Goal: Communication & Community: Participate in discussion

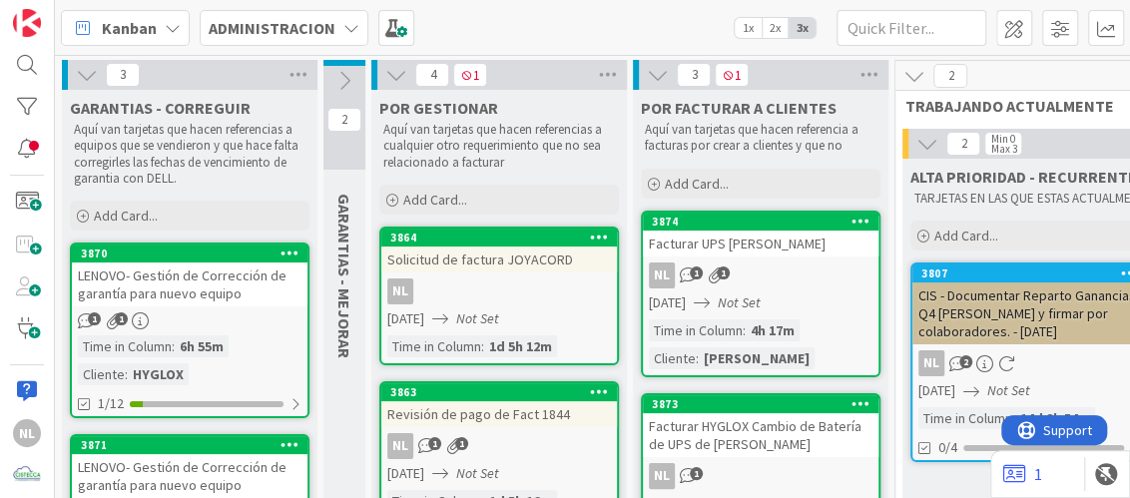
click at [81, 75] on icon at bounding box center [87, 75] width 22 height 22
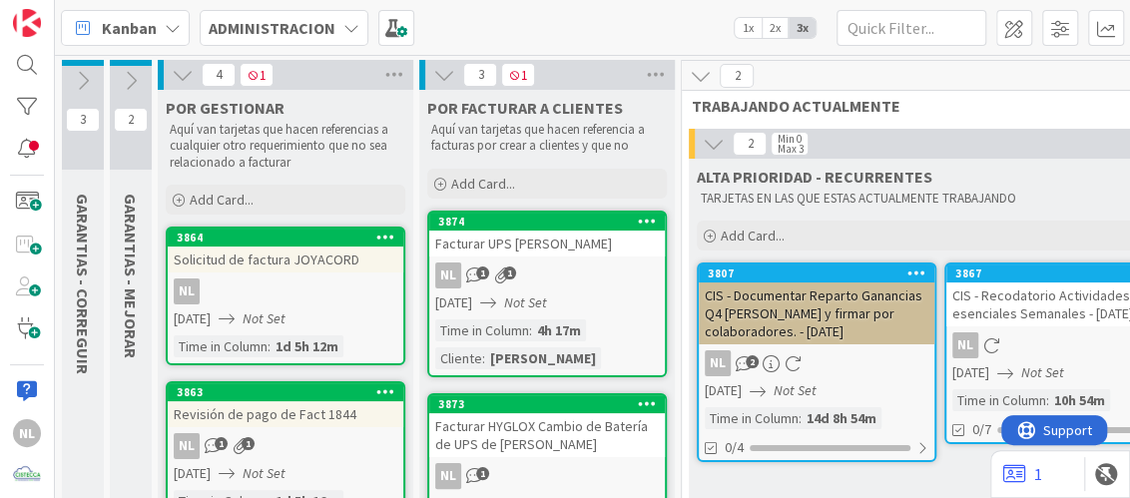
click at [180, 75] on icon at bounding box center [183, 75] width 22 height 22
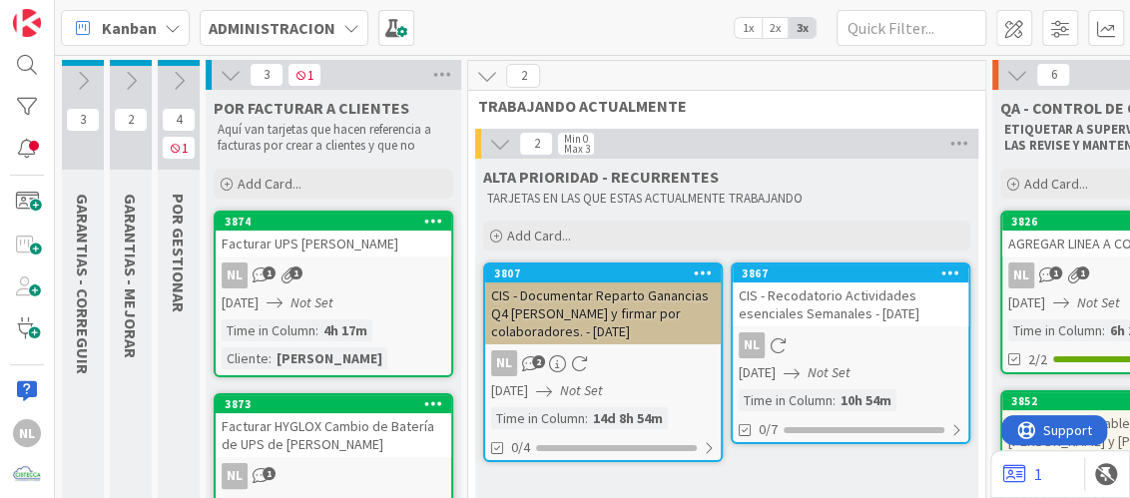
click at [228, 70] on icon at bounding box center [231, 75] width 22 height 22
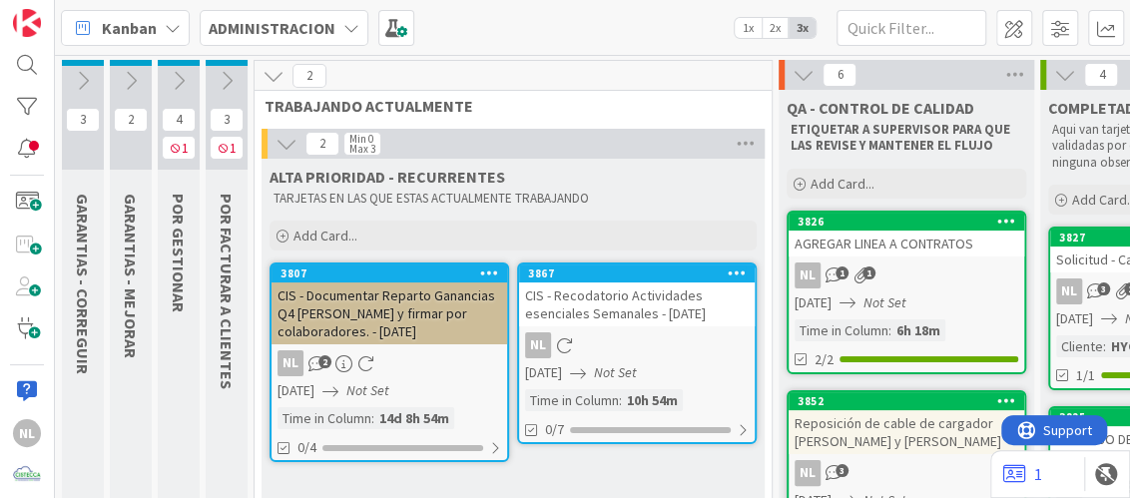
click at [132, 81] on icon at bounding box center [131, 81] width 22 height 22
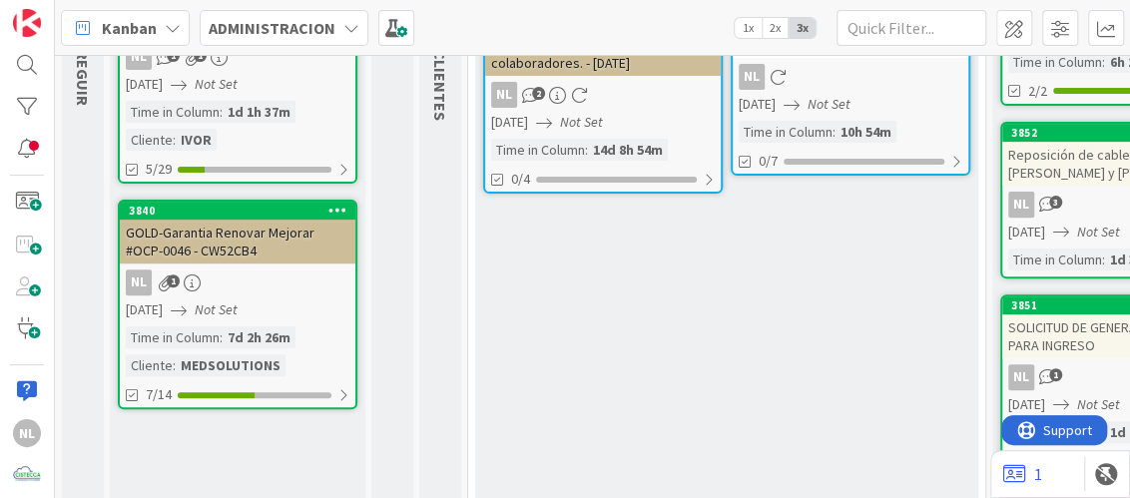
scroll to position [300, 0]
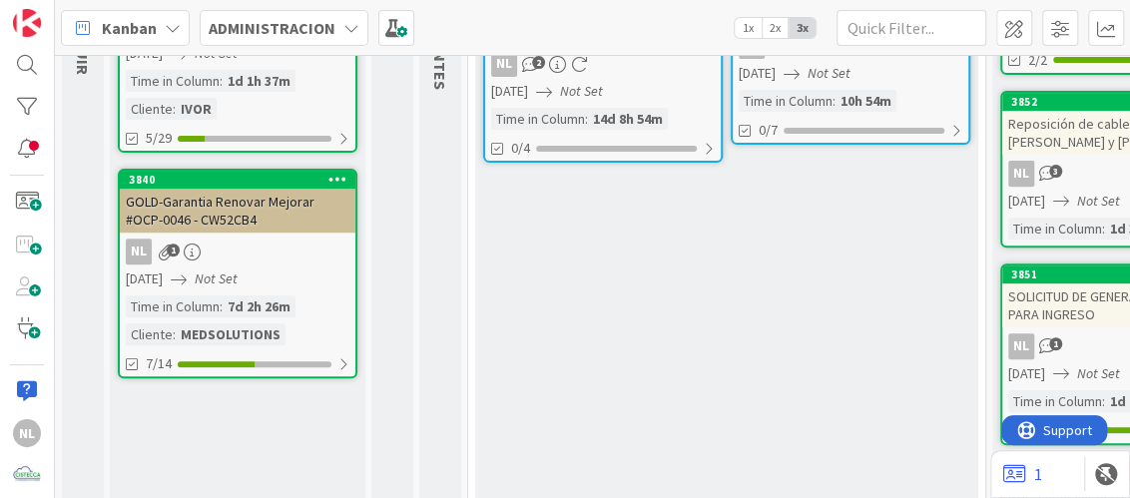
click at [258, 233] on div "3840 GOLD-Garantia Renovar Mejorar #OCP-0046 - CW52CB4 NL 1 [DATE] Not Set Time…" at bounding box center [238, 274] width 240 height 210
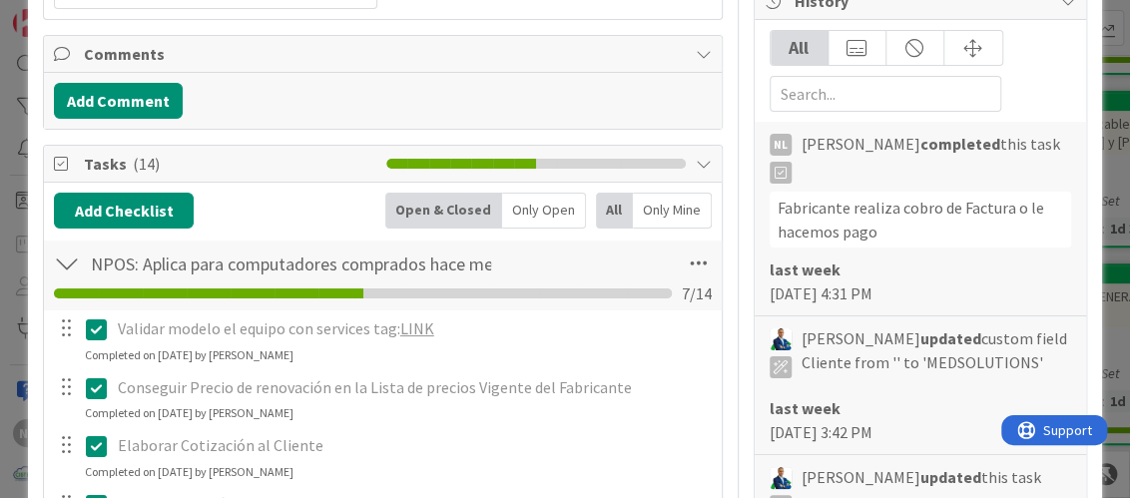
scroll to position [90, 0]
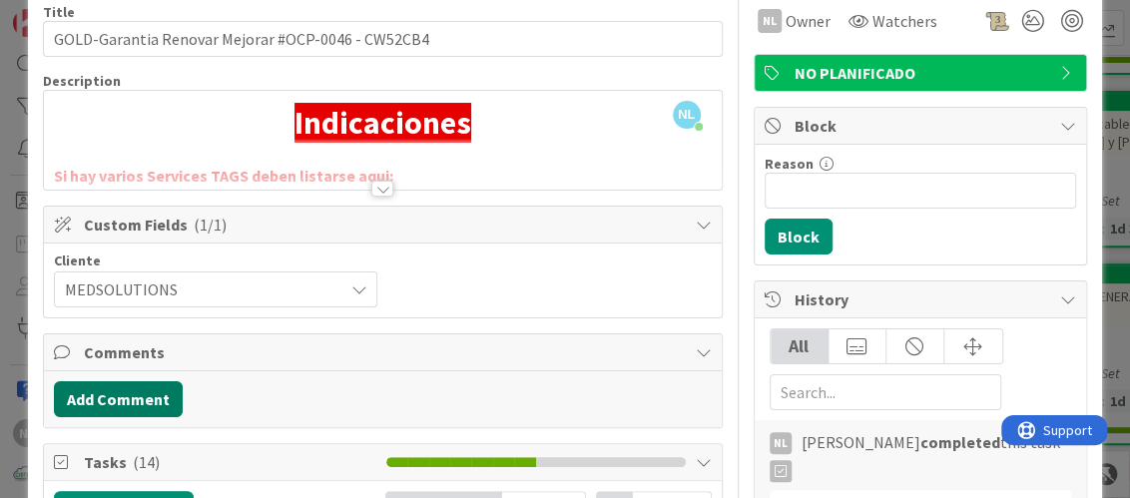
click at [156, 405] on button "Add Comment" at bounding box center [118, 399] width 129 height 36
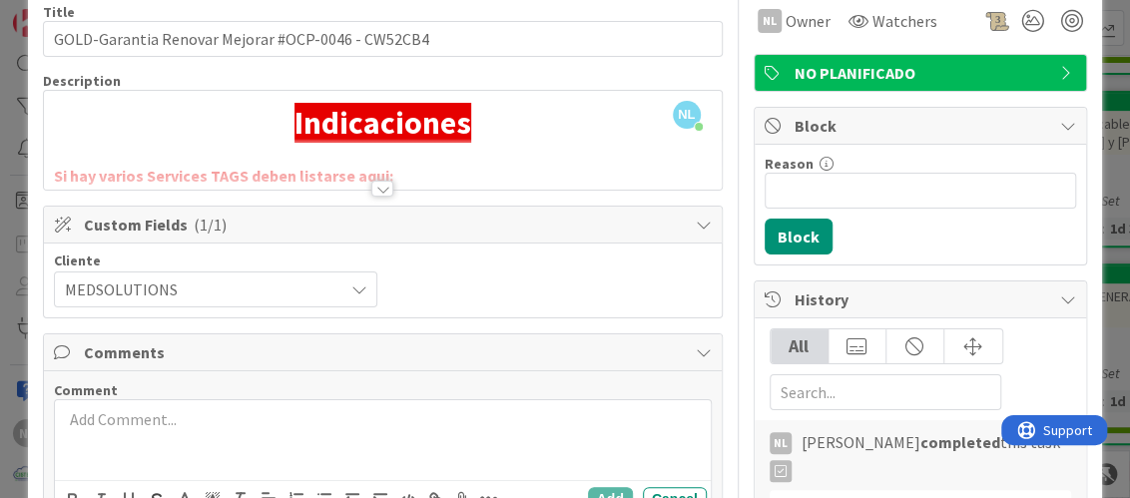
click at [142, 408] on p at bounding box center [382, 419] width 639 height 23
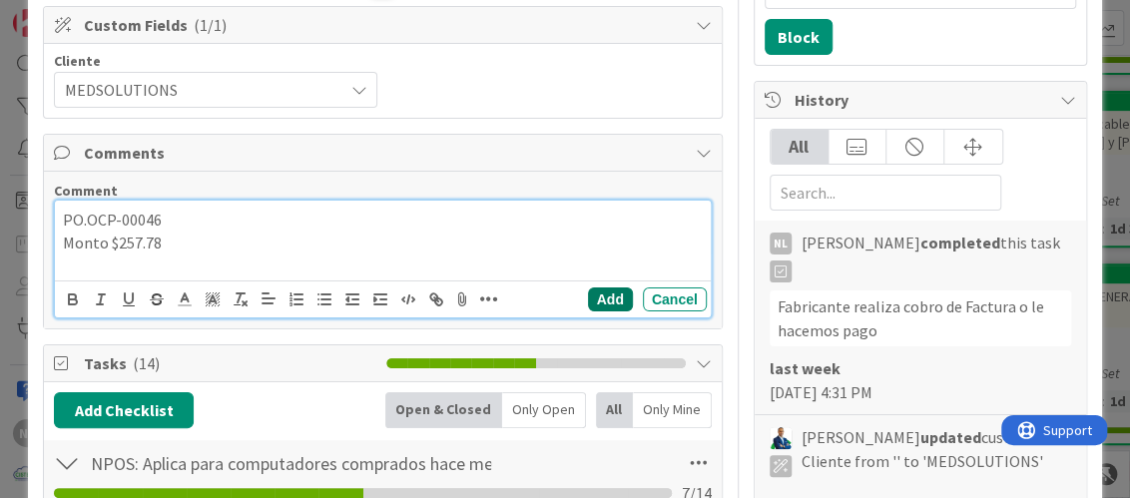
click at [592, 295] on button "Add" at bounding box center [610, 300] width 45 height 24
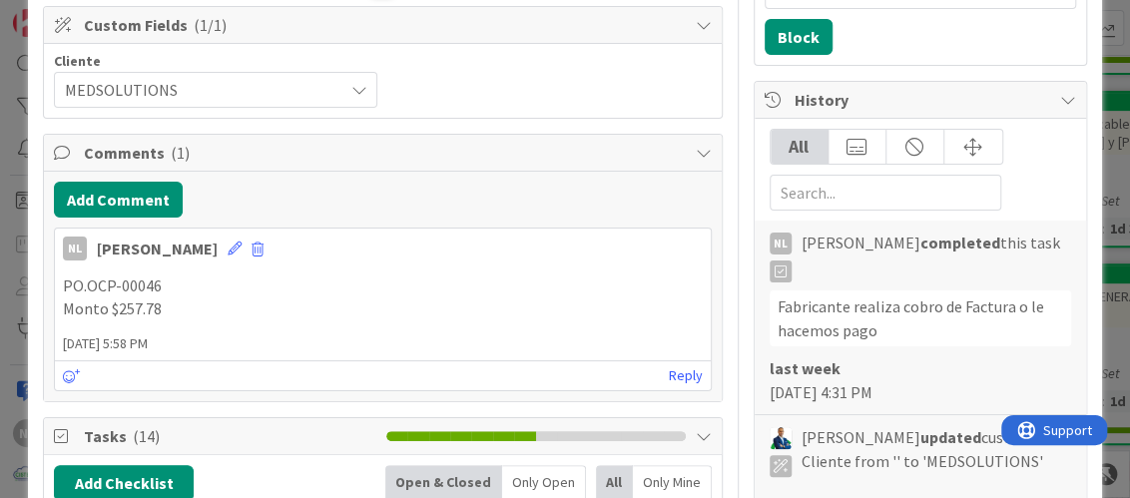
scroll to position [0, 0]
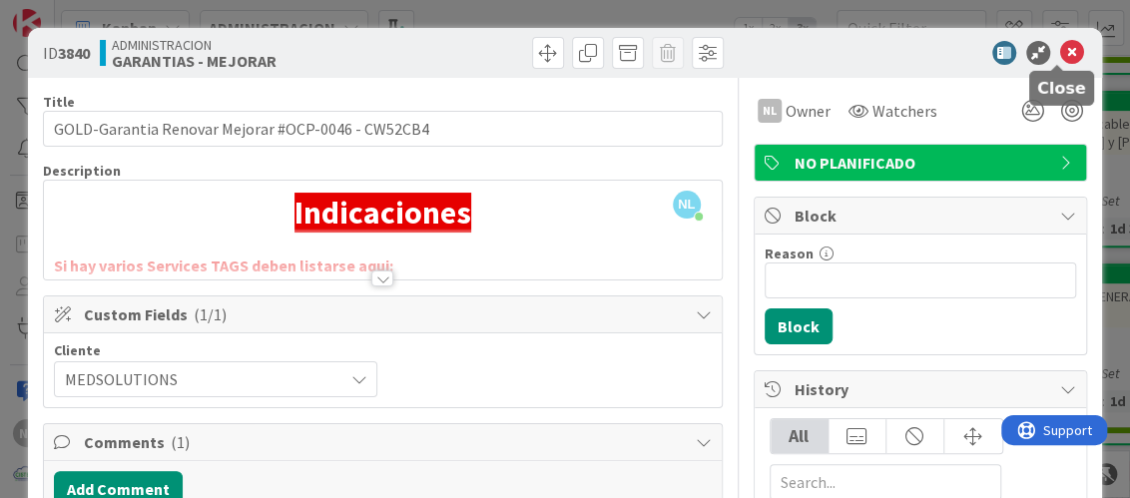
click at [1060, 53] on icon at bounding box center [1072, 53] width 24 height 24
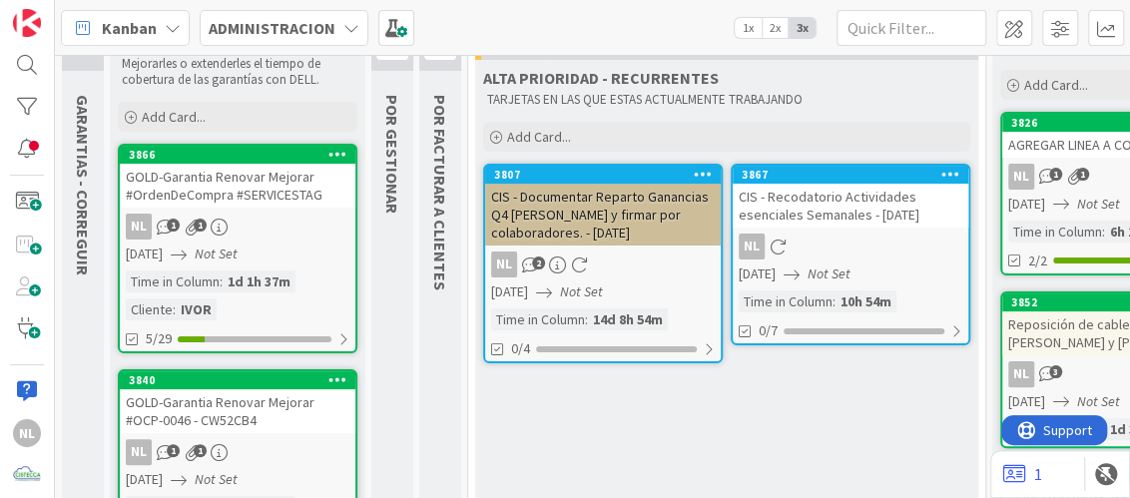
click at [232, 251] on icon "Not Set" at bounding box center [216, 254] width 43 height 18
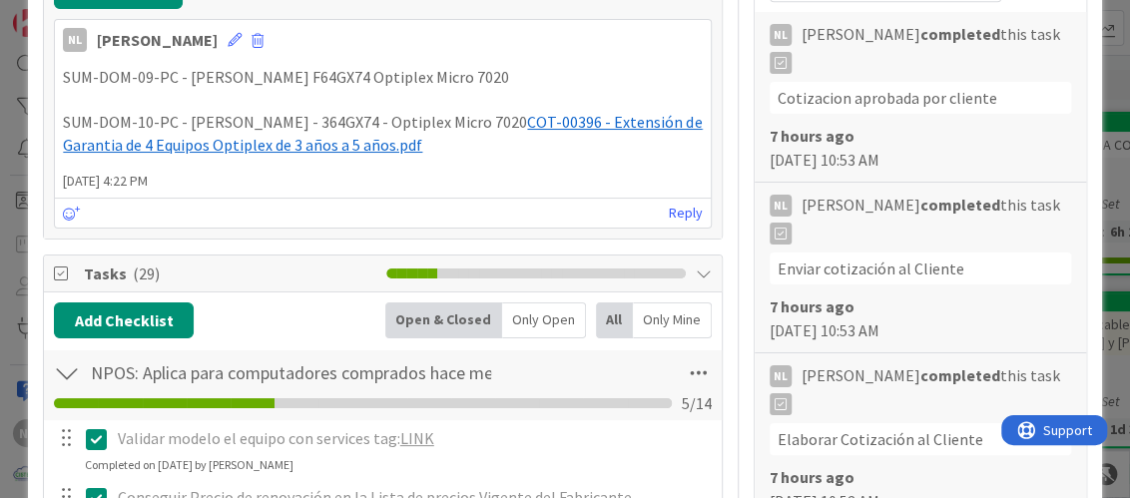
scroll to position [99, 0]
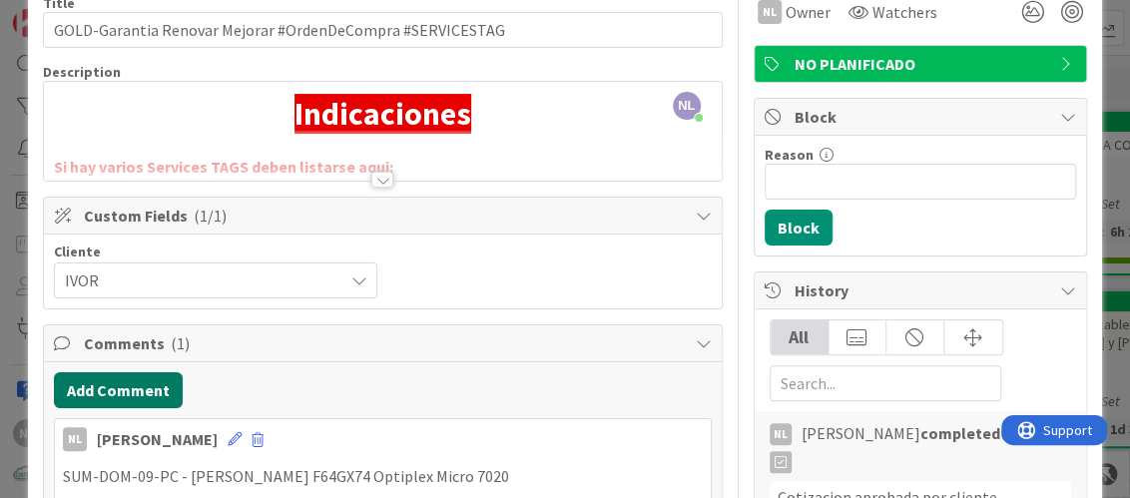
click at [118, 380] on button "Add Comment" at bounding box center [118, 390] width 129 height 36
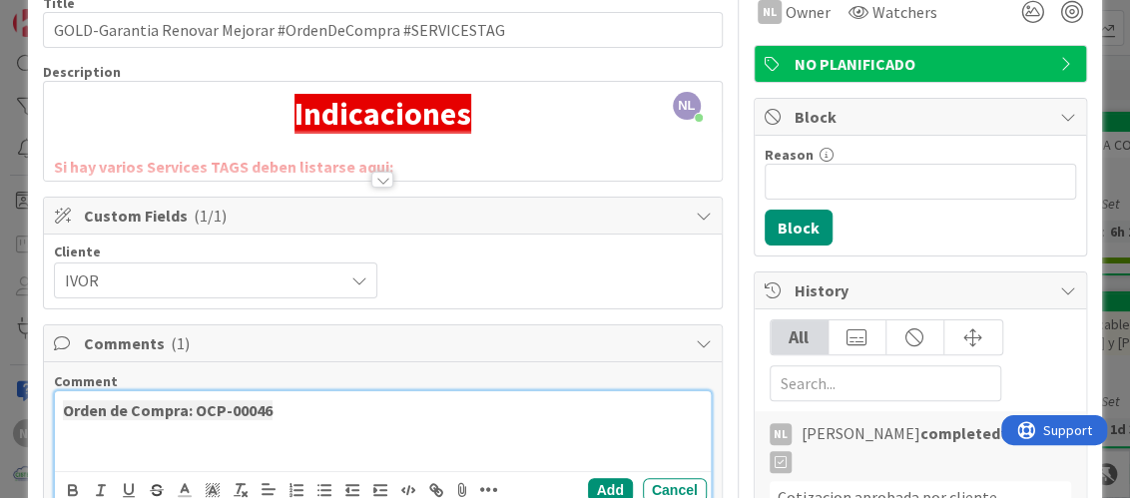
scroll to position [199, 0]
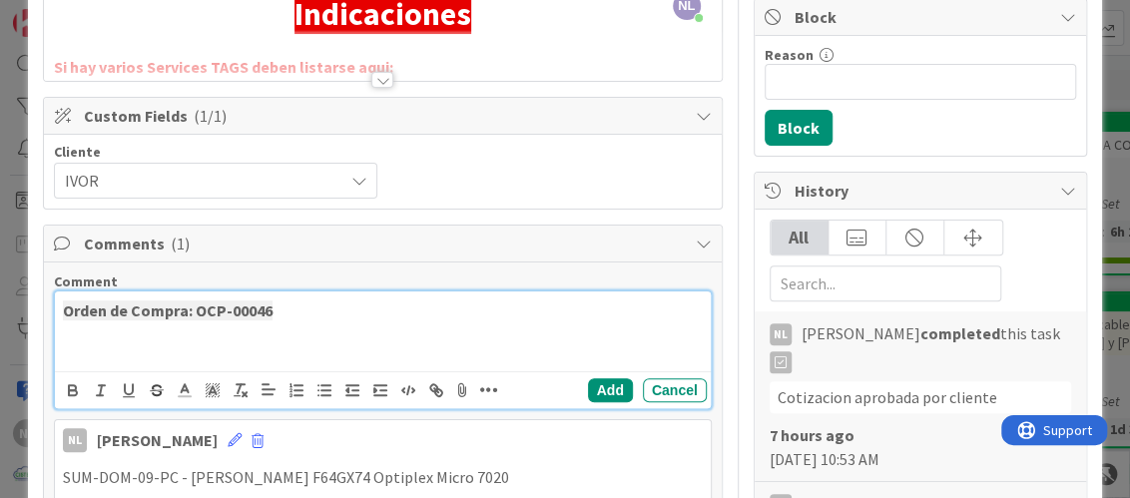
click at [283, 310] on p "Orden de Compra: OCP-00046" at bounding box center [382, 311] width 639 height 23
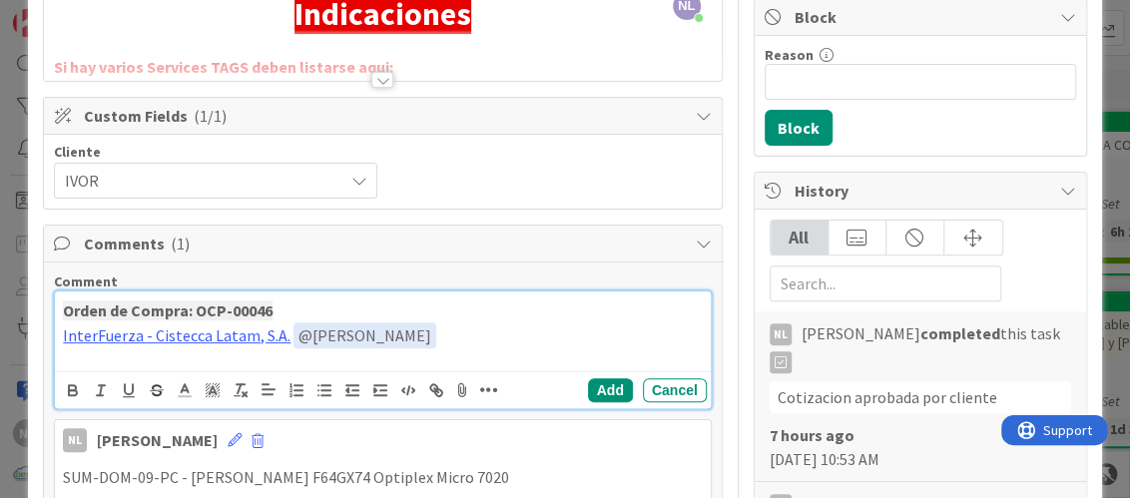
click at [375, 251] on div "Comments ( 1 ) Comment Orden de Compra: OCP-00046 InterFuerza - [PERSON_NAME], …" at bounding box center [382, 432] width 679 height 415
click at [452, 331] on p "InterFuerza - [PERSON_NAME], S.A. ﻿ @ [PERSON_NAME] ﻿ Revisar para enviar" at bounding box center [382, 336] width 639 height 27
drag, startPoint x: 611, startPoint y: 331, endPoint x: 656, endPoint y: 331, distance: 44.9
click at [656, 331] on p "InterFuerza - [PERSON_NAME], S.A. ﻿ @ [PERSON_NAME] ﻿ Revisar orden de compra p…" at bounding box center [382, 336] width 639 height 27
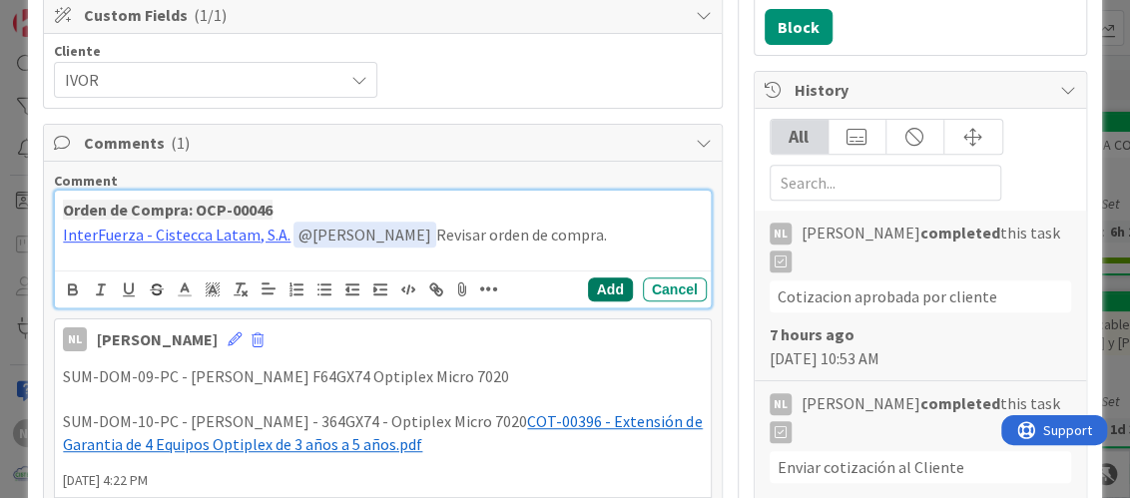
click at [588, 285] on button "Add" at bounding box center [610, 290] width 45 height 24
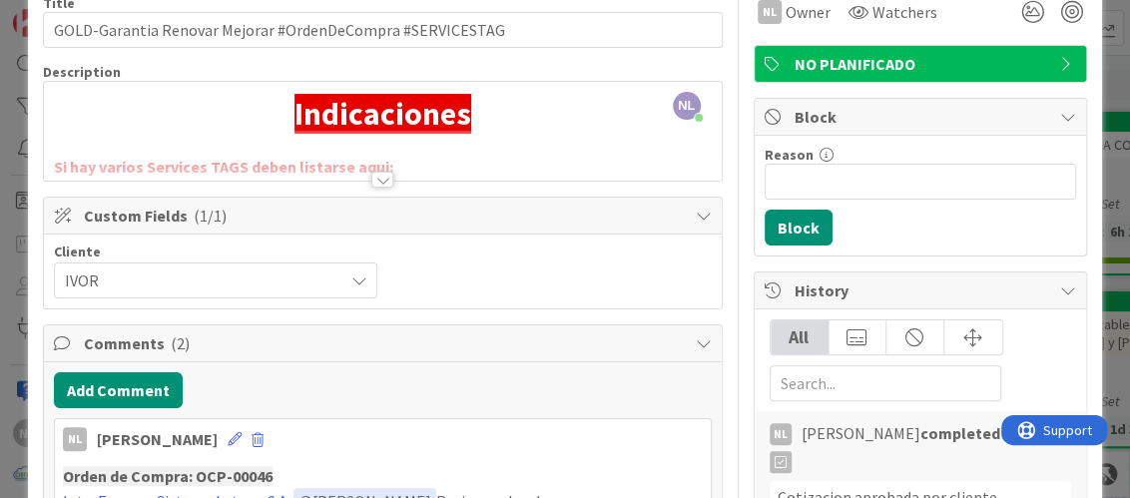
scroll to position [0, 0]
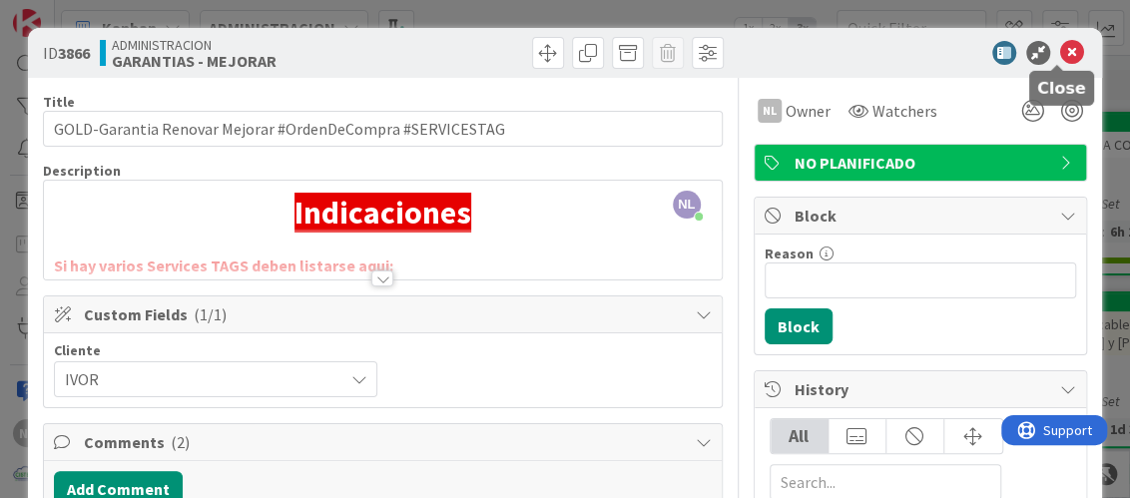
click at [1060, 51] on icon at bounding box center [1072, 53] width 24 height 24
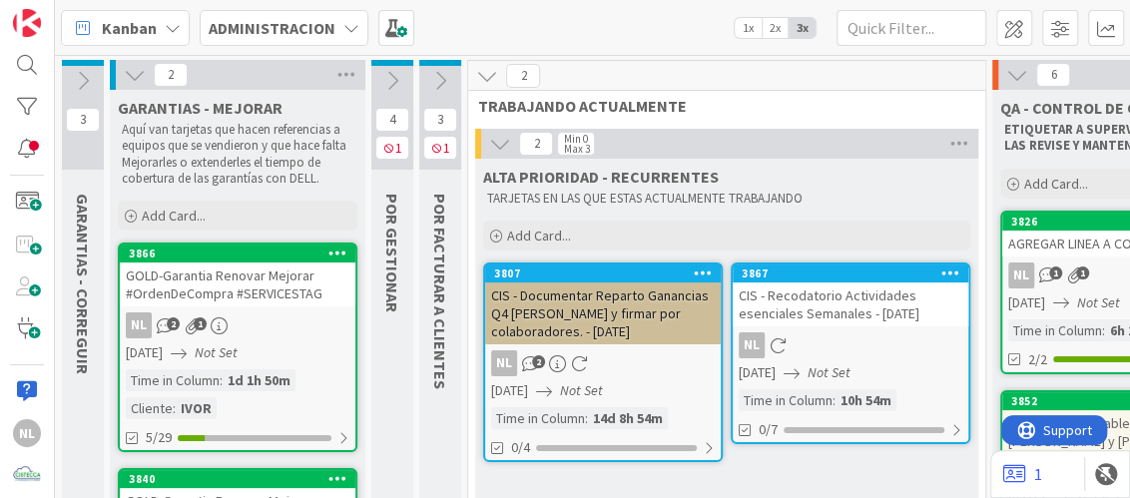
click at [135, 75] on icon at bounding box center [135, 75] width 22 height 22
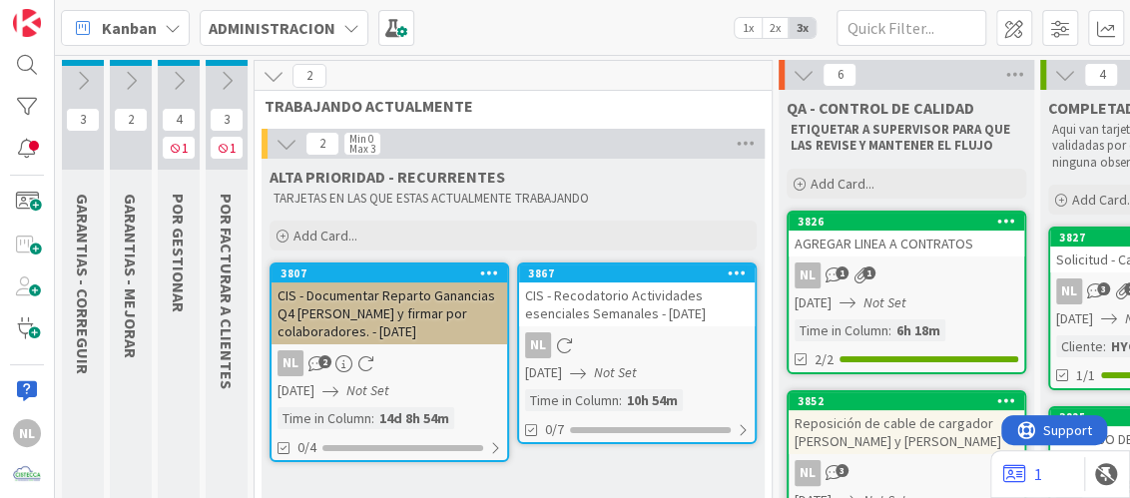
click at [620, 340] on div "NL" at bounding box center [637, 345] width 236 height 26
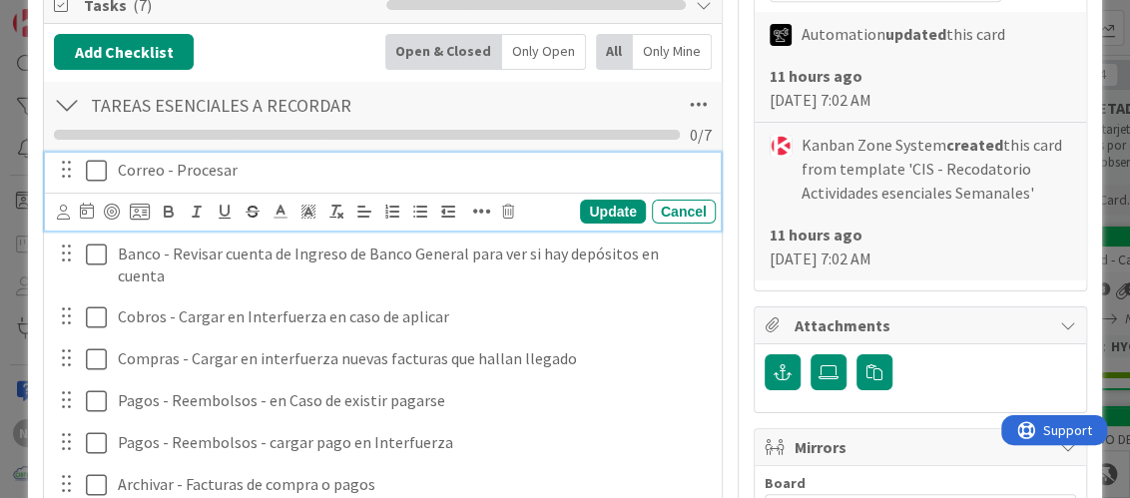
click at [96, 171] on icon at bounding box center [96, 171] width 21 height 24
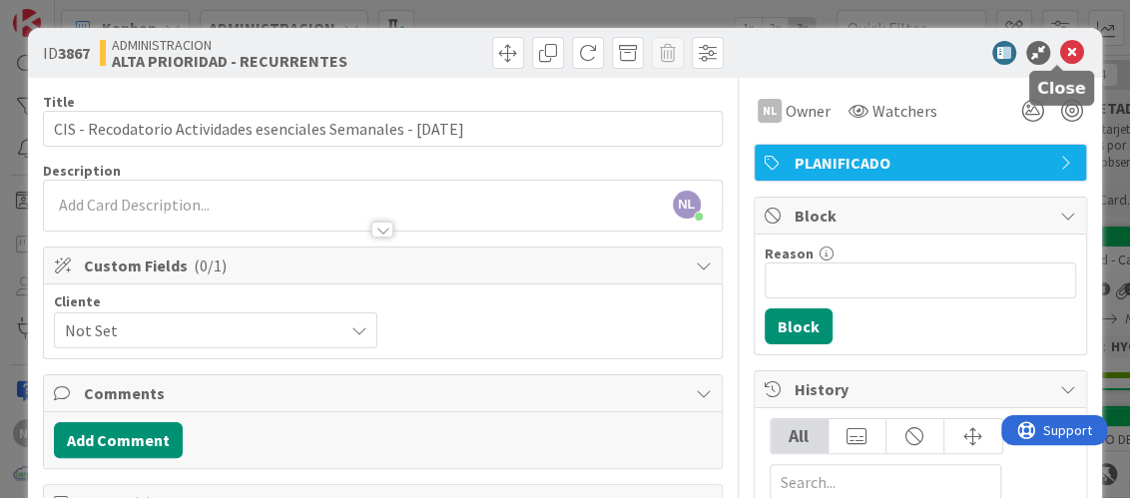
click at [1060, 47] on icon at bounding box center [1072, 53] width 24 height 24
